Goal: Transaction & Acquisition: Download file/media

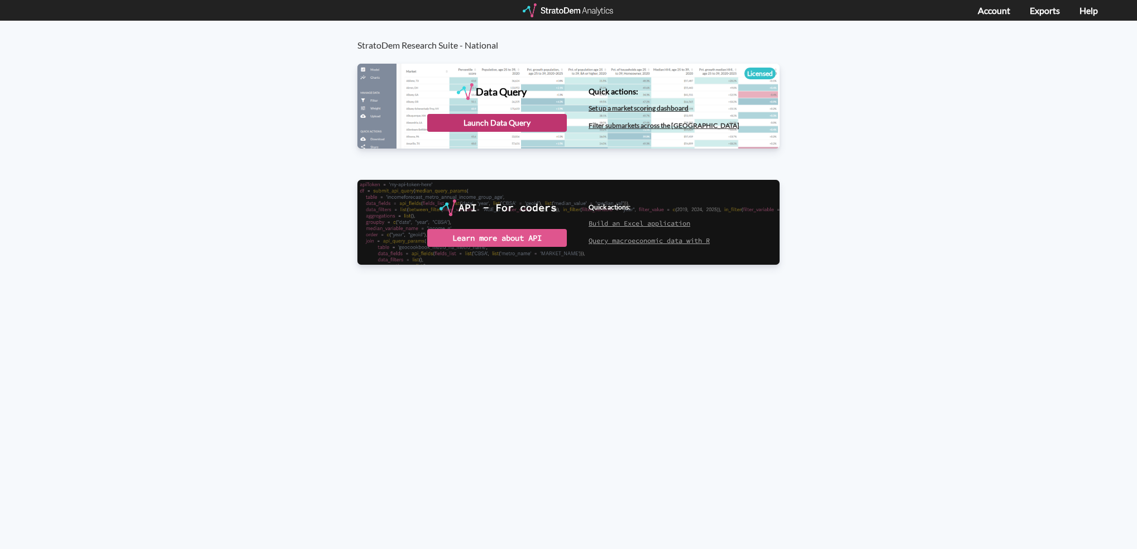
click at [506, 122] on div "Launch Data Query" at bounding box center [497, 123] width 140 height 18
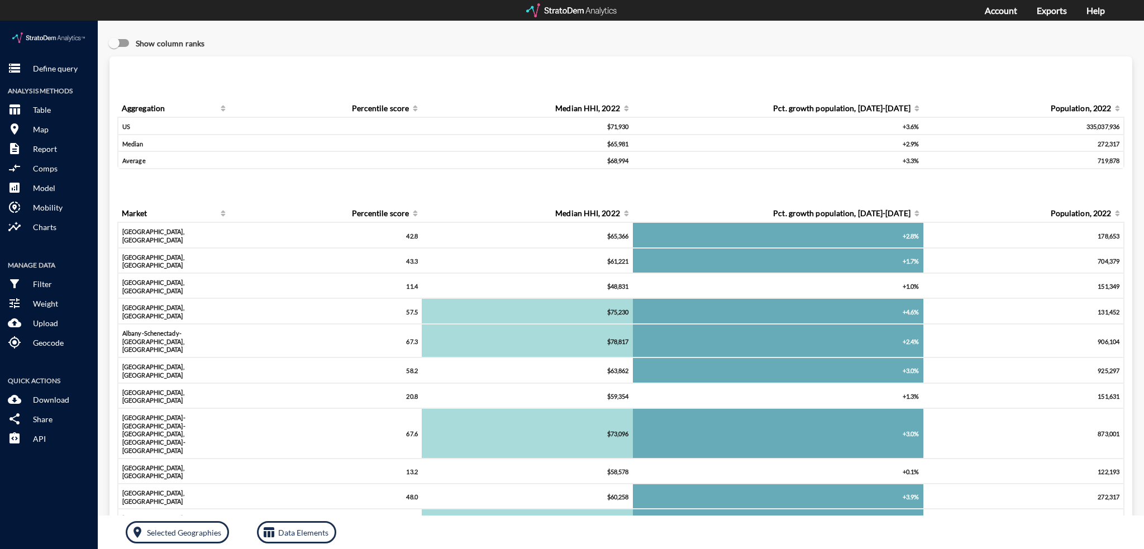
click div "storage Define query Analysis Methods table_chart Table room Map description Re…"
click p "Define query"
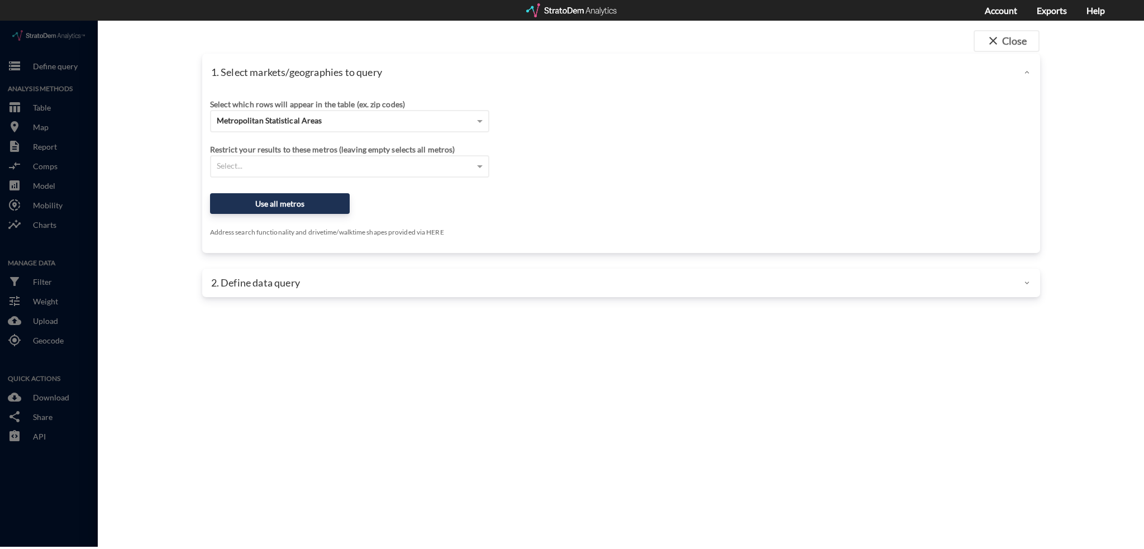
click p "1. Select markets/geographies to query"
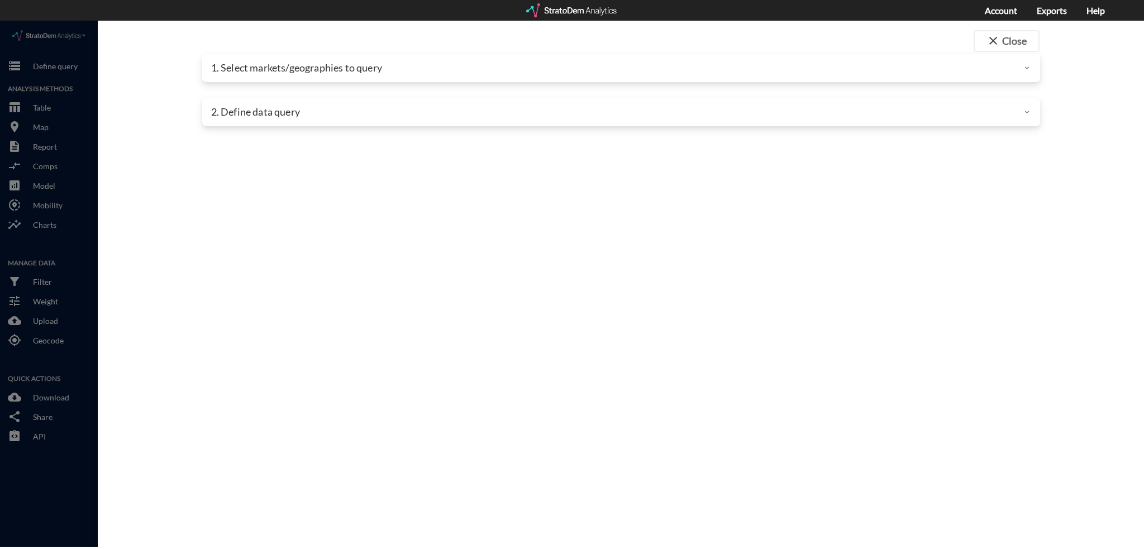
click div "Select which rows will appear in the table (ex. zip codes) Metropolitan Statist…"
click div "1. Select markets/geographies to query"
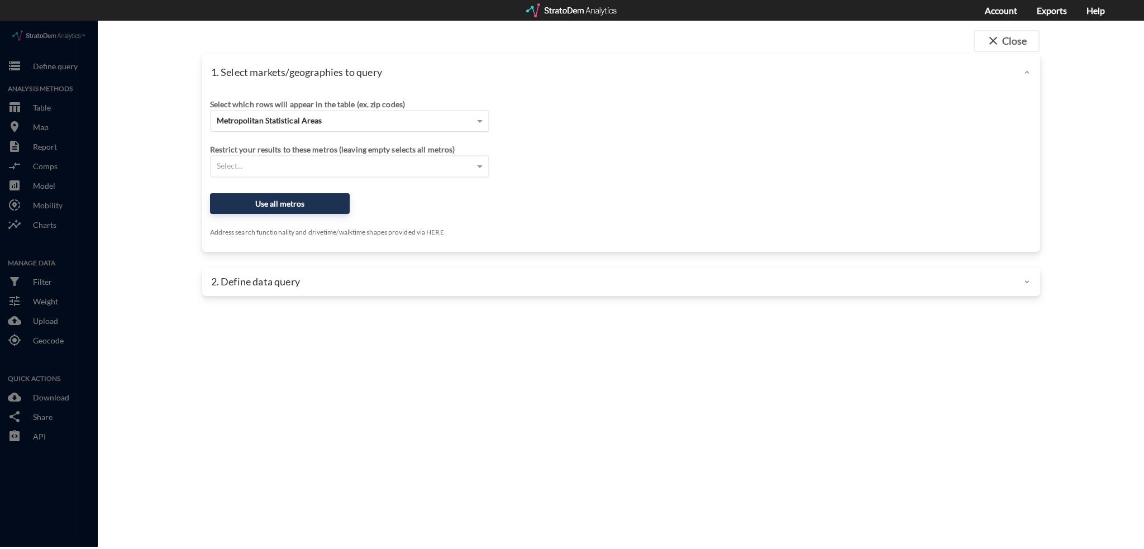
drag, startPoint x: 291, startPoint y: 90, endPoint x: 297, endPoint y: 103, distance: 13.7
click div "Select which rows will appear in the table (ex. zip codes)"
click span "Metropolitan Statistical Areas"
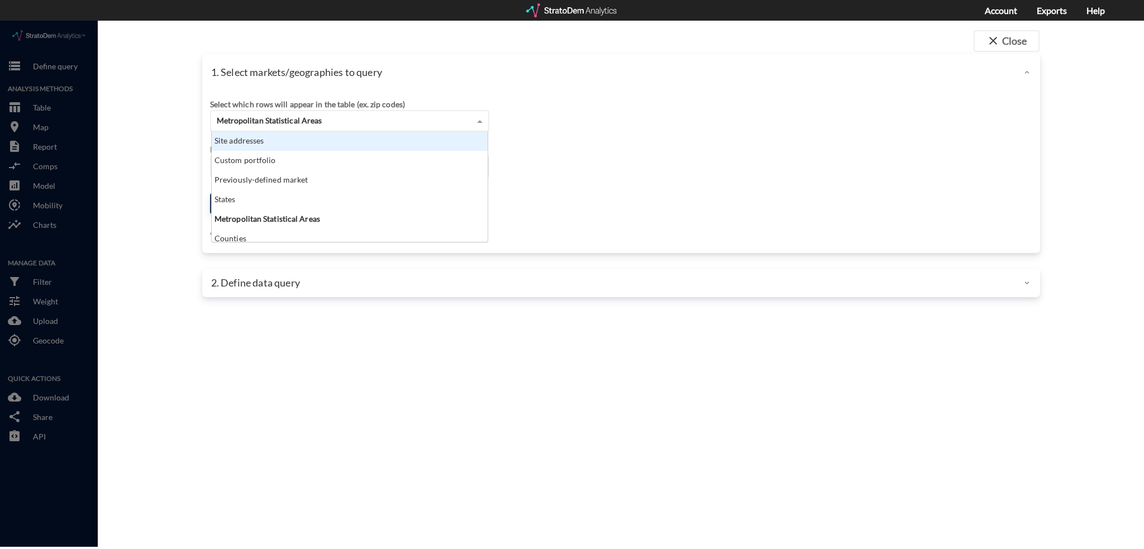
scroll to position [102, 270]
drag, startPoint x: 290, startPoint y: 124, endPoint x: 315, endPoint y: 151, distance: 36.7
click div "Site addresses"
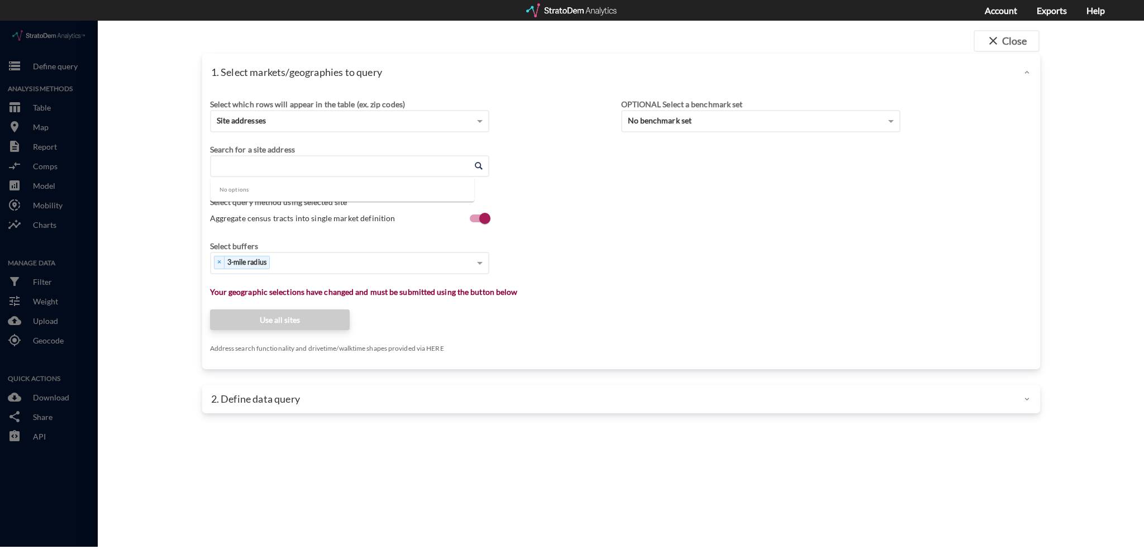
click input "Enter an address"
paste input "[STREET_ADDRESS]"
click li "[STREET_ADDRESS][US_STATE]"
type input "[STREET_ADDRESS][US_STATE]"
click div "× 3-mile radius"
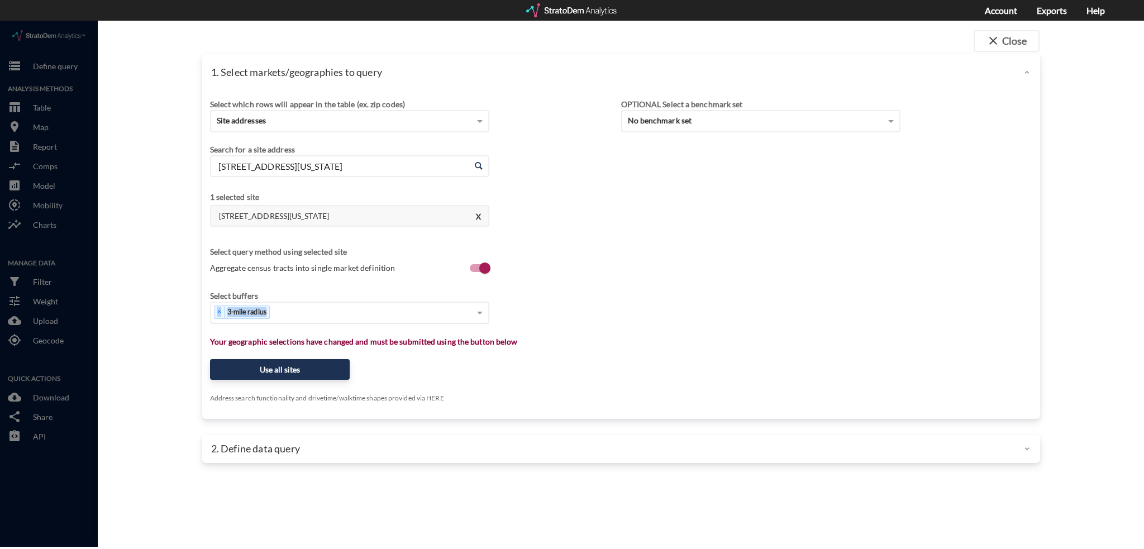
drag, startPoint x: 287, startPoint y: 278, endPoint x: 286, endPoint y: 289, distance: 11.2
click div "Select buffers × 3-mile radius"
click div "× 3-mile radius"
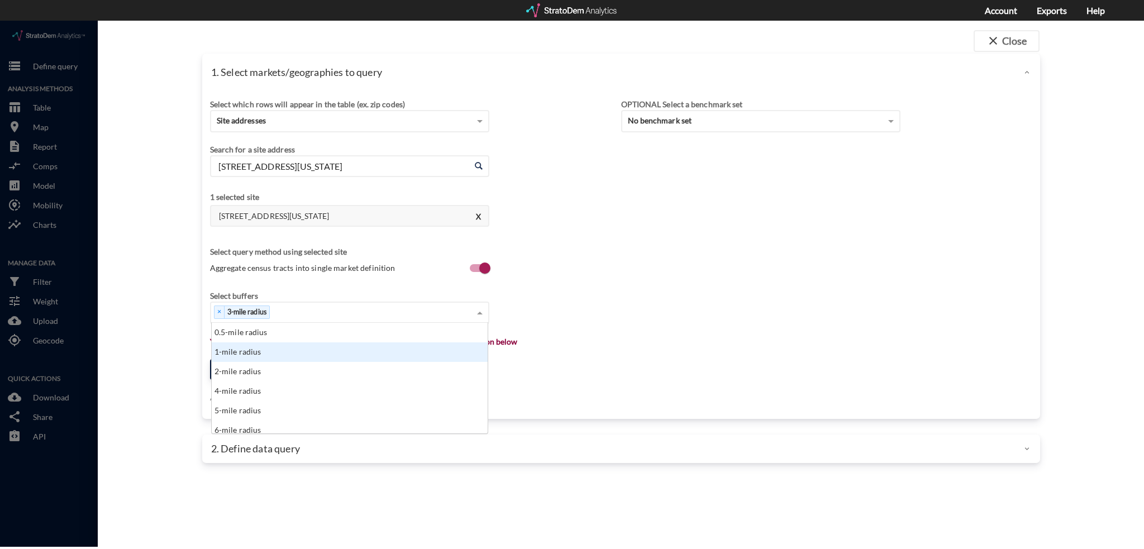
click div "1-mile radius"
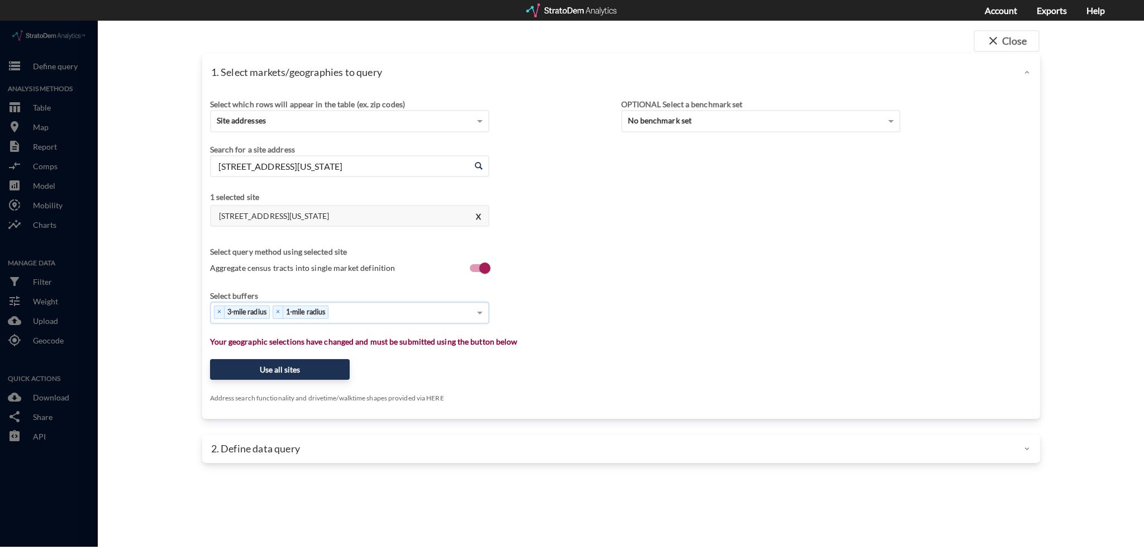
click div "× 3-mile radius × 1-mile radius"
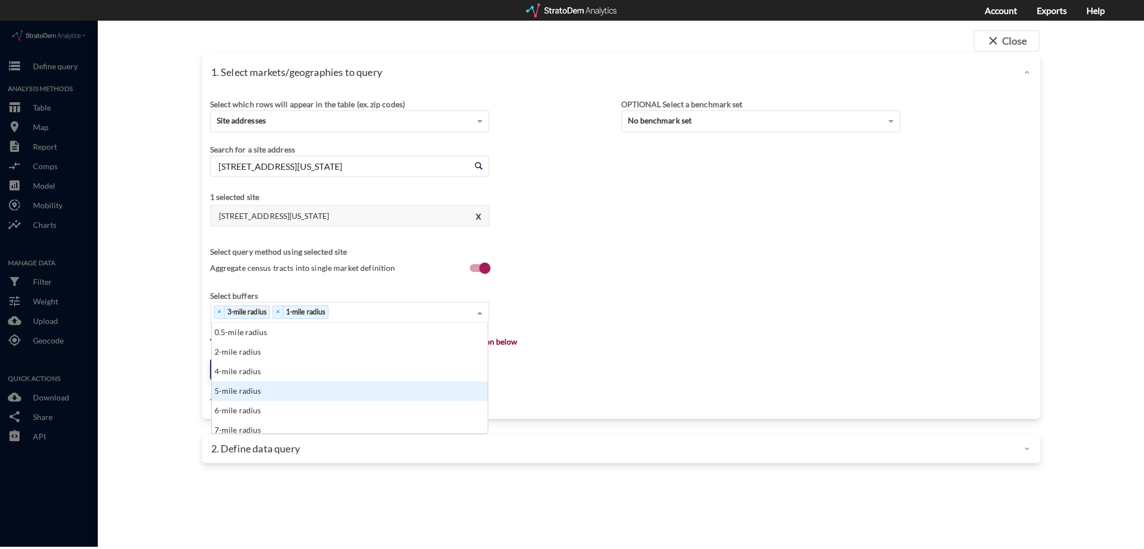
click div "5-mile radius"
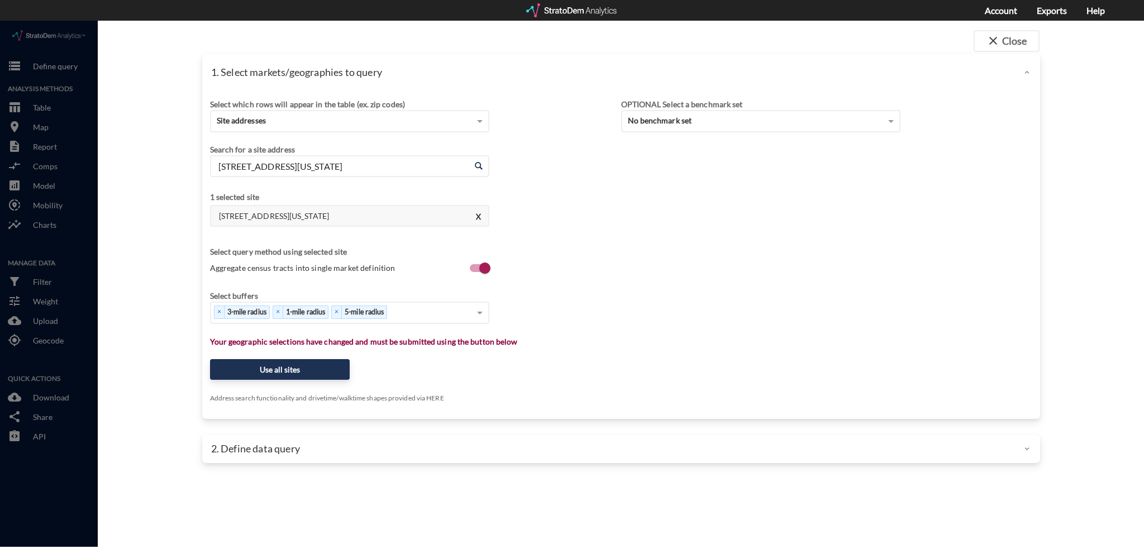
click div "Select buffers × 3-mile radius × 1-mile radius × 5-mile radius"
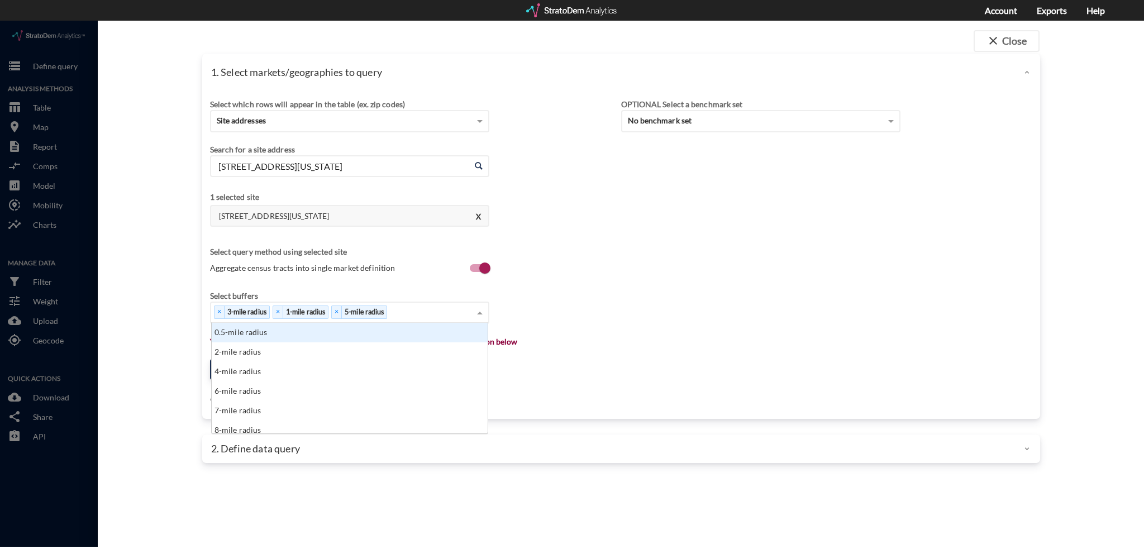
click div "× 3-mile radius × 1-mile radius × 5-mile radius"
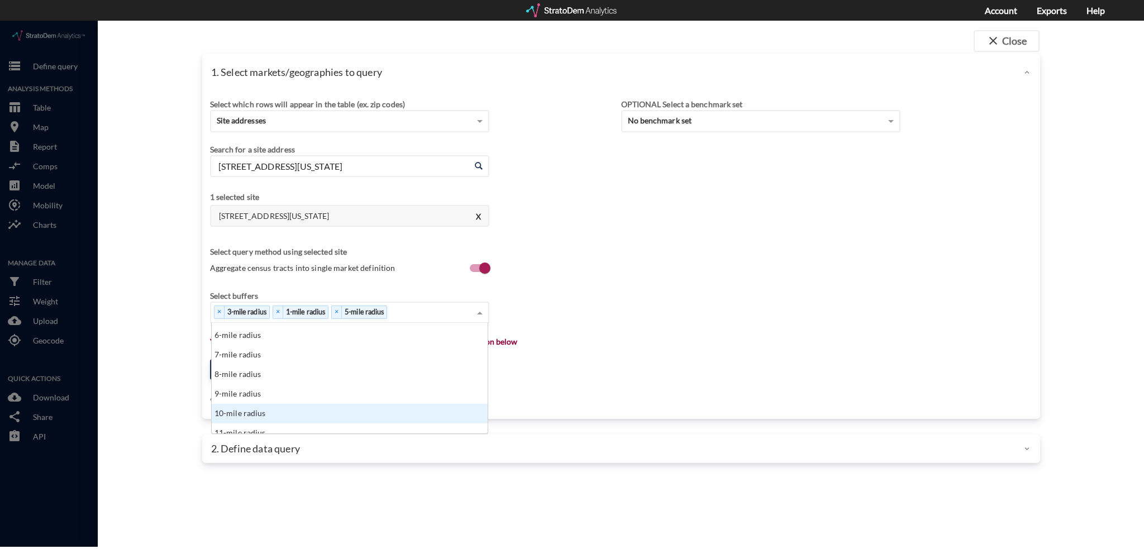
click div "10-mile radius"
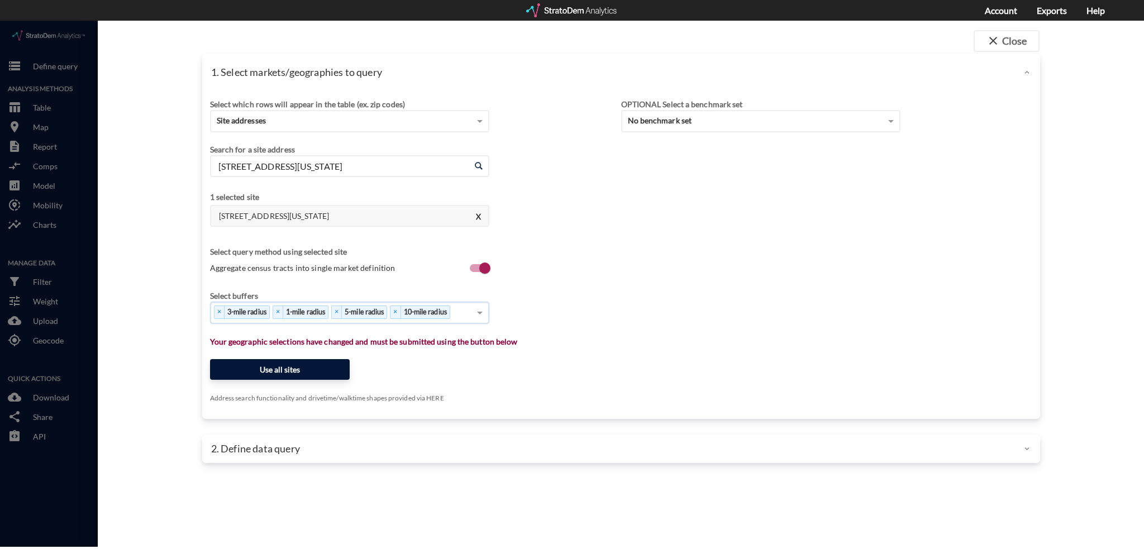
click button "Use all sites"
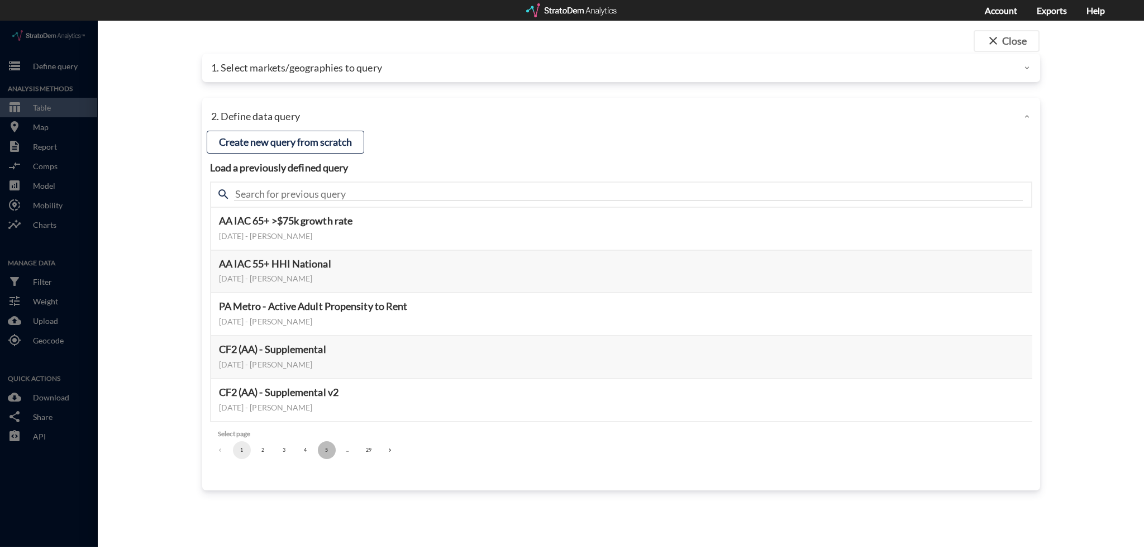
click button "5"
click button "7"
click button "9"
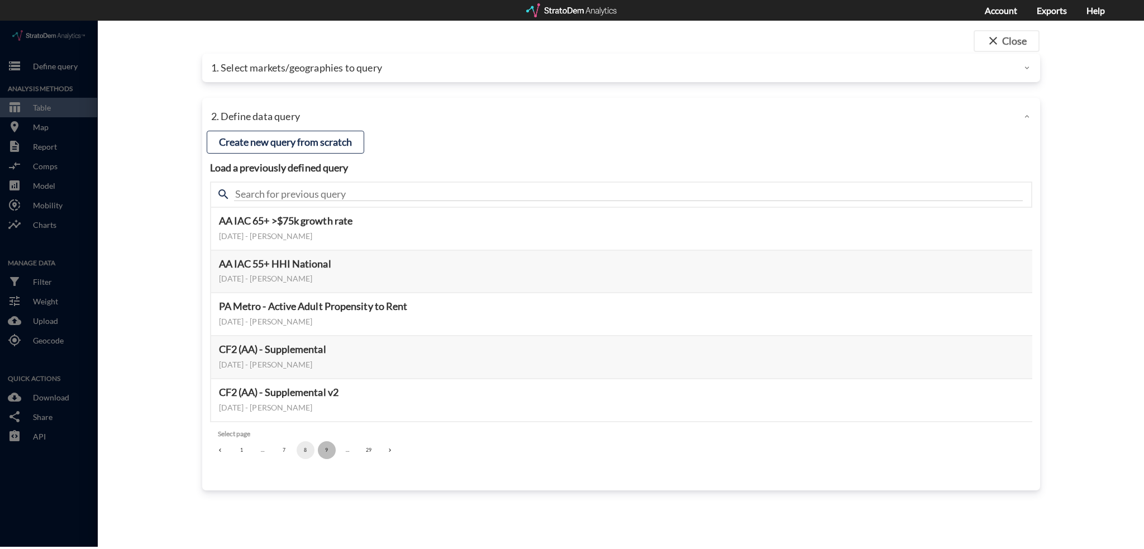
click button "9"
click button "11"
click button "13"
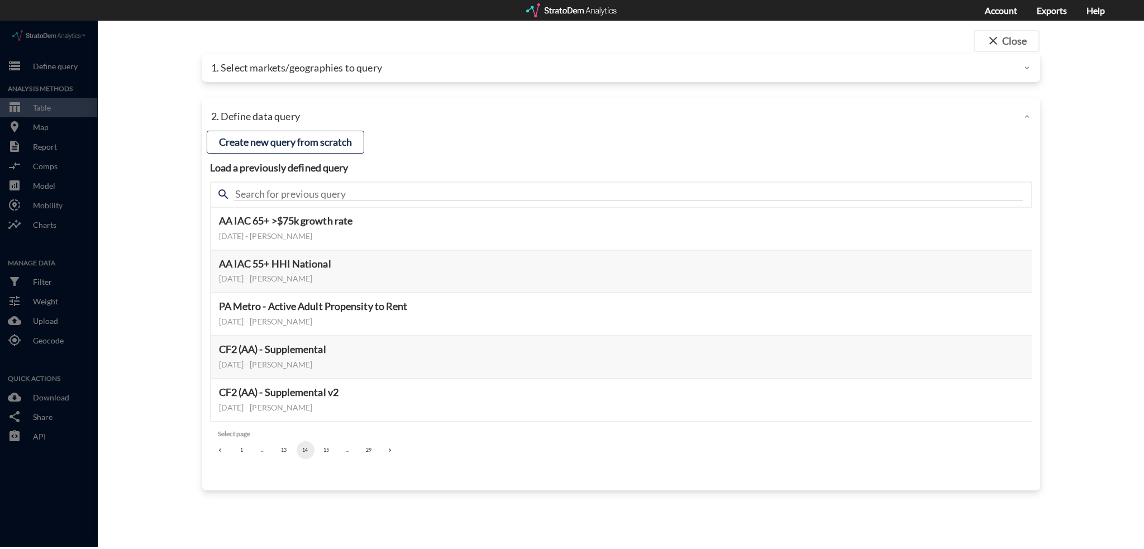
click button "15"
click button "16"
click button "17"
click button "18"
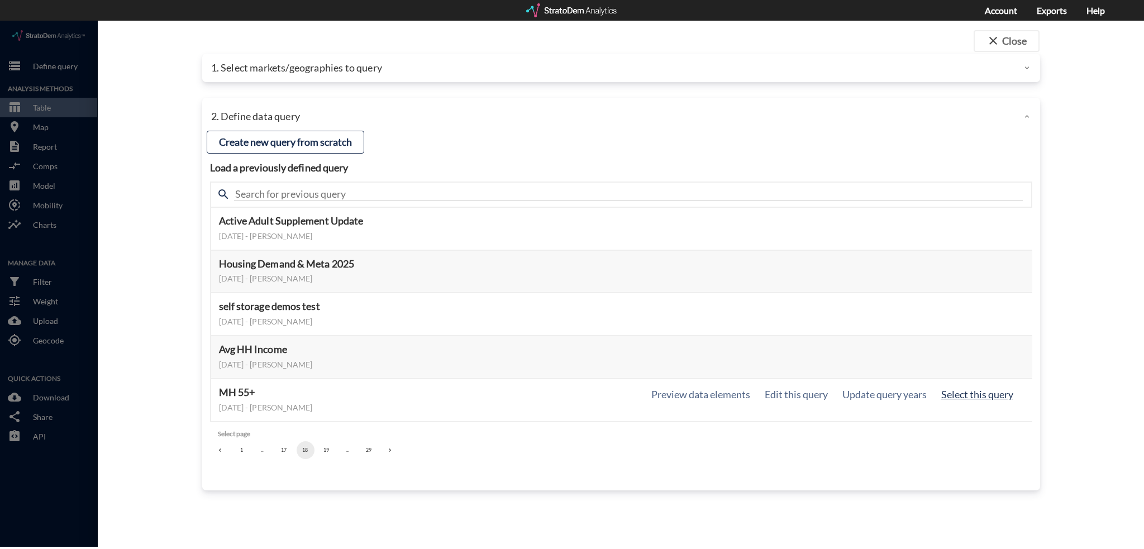
click button "Select this query"
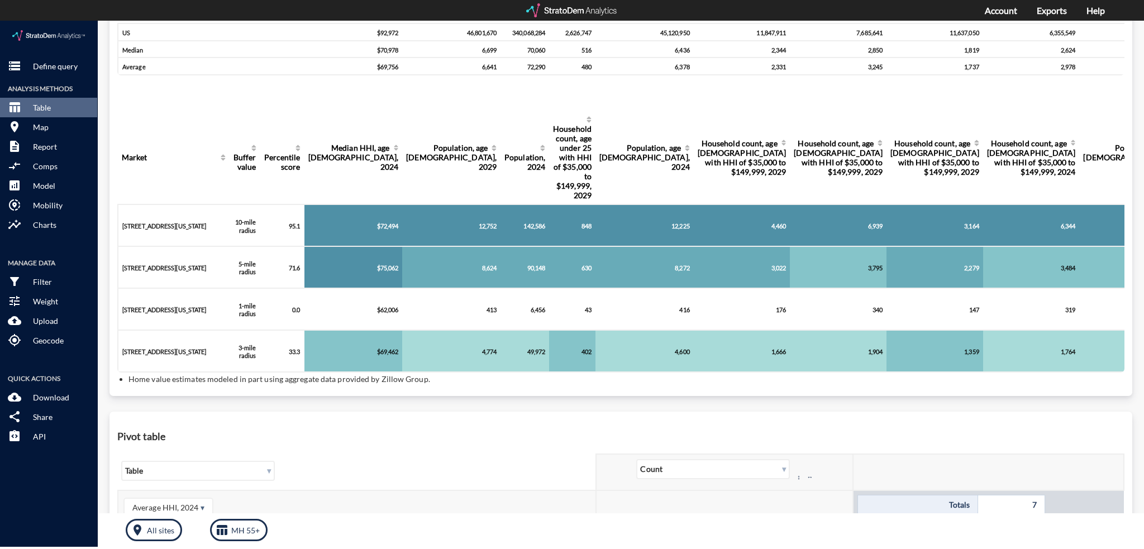
scroll to position [0, 0]
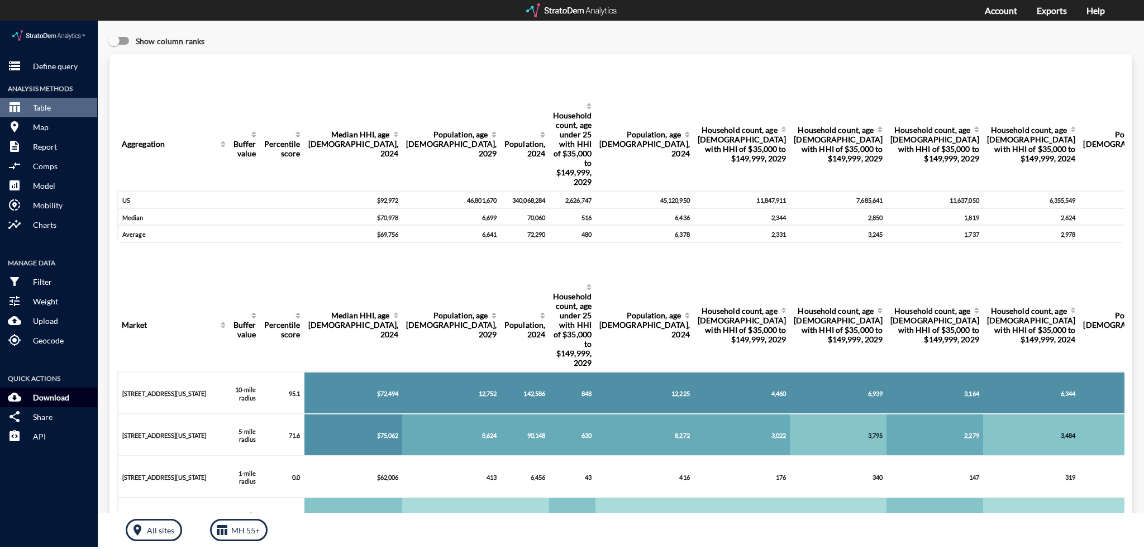
click p "Download"
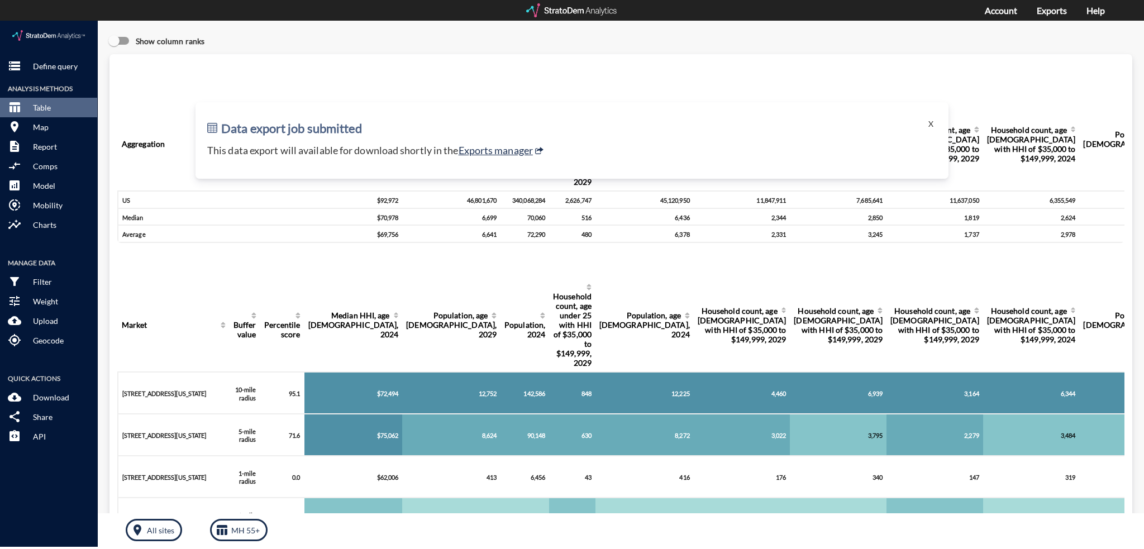
click p "This data export will available for download shortly in the Exports manager"
click link "Exports manager"
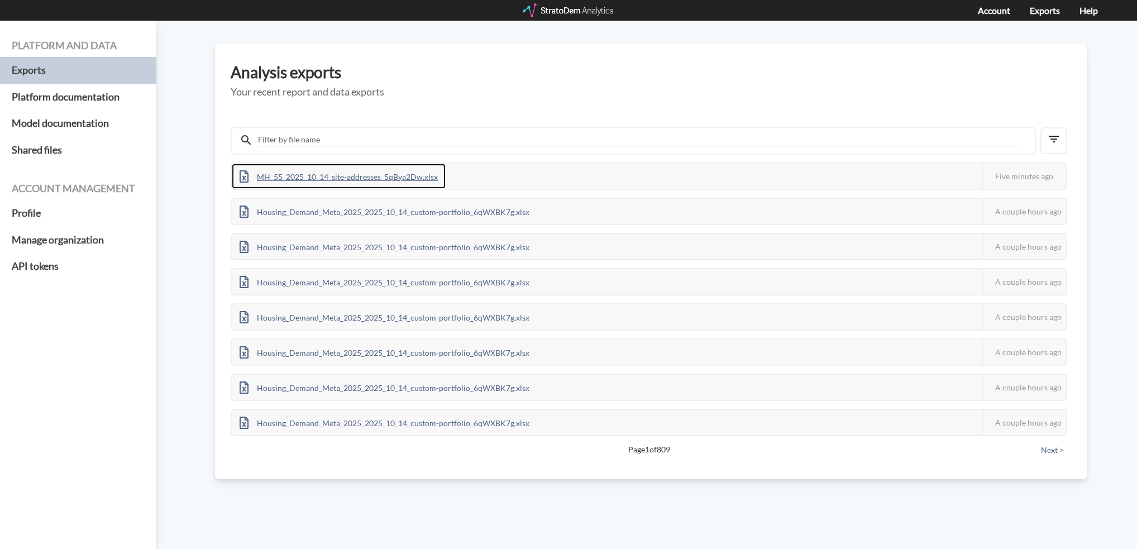
click at [366, 171] on div "MH_55_2025_10_14_site-addresses_5qBya2Dw.xlsx" at bounding box center [339, 176] width 214 height 25
